Goal: Find specific page/section: Find specific page/section

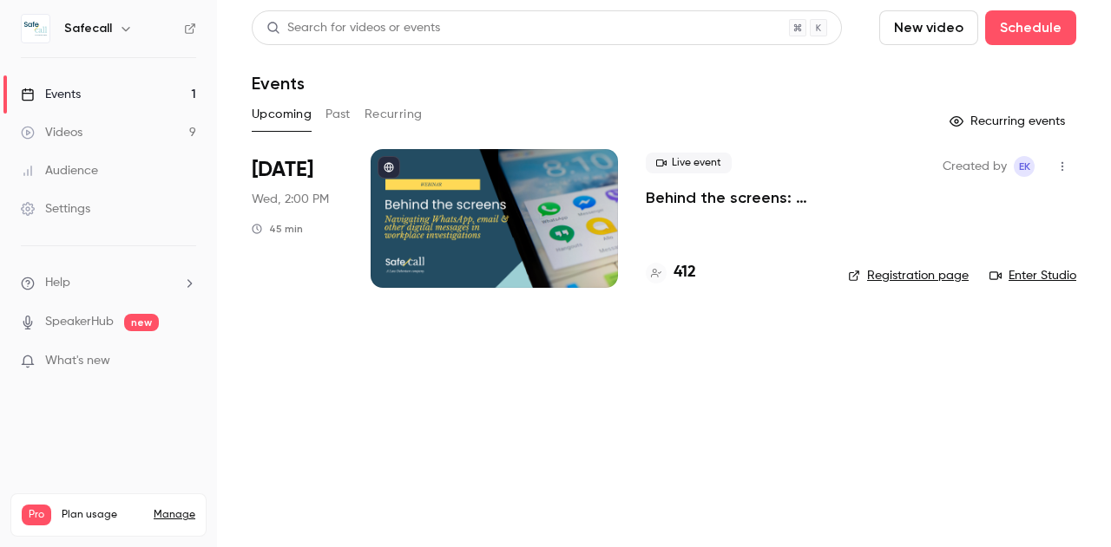
click at [1033, 272] on link "Enter Studio" at bounding box center [1032, 275] width 87 height 17
click at [685, 272] on h4 "413" at bounding box center [684, 272] width 23 height 23
